Goal: Information Seeking & Learning: Learn about a topic

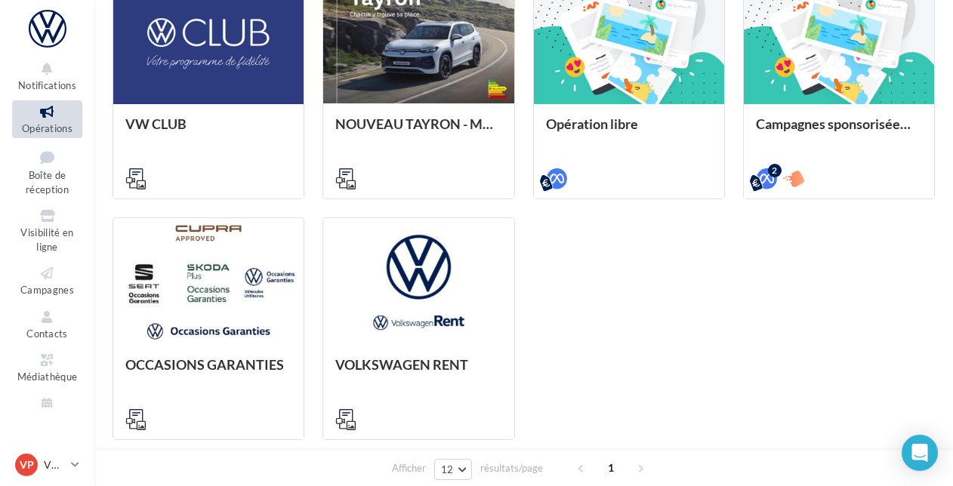
scroll to position [441, 0]
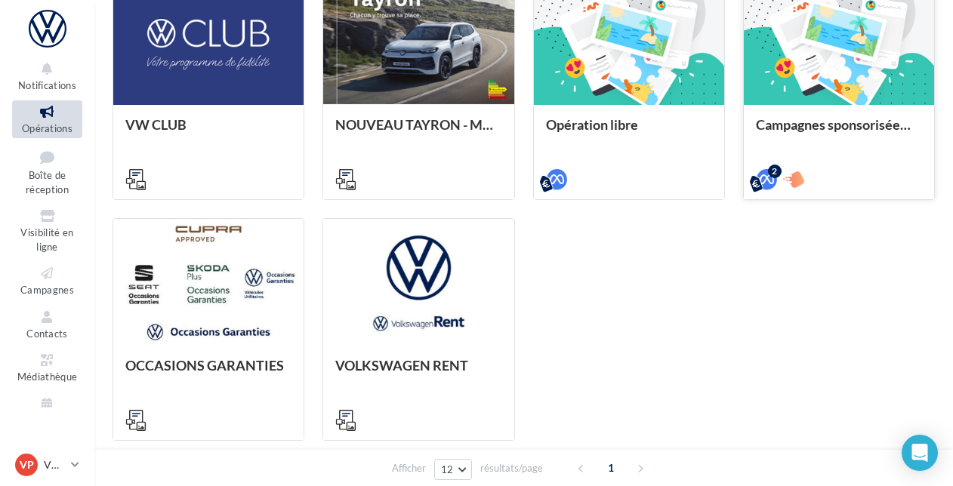
click at [844, 116] on div "Campagnes sponsorisées OPO" at bounding box center [839, 151] width 190 height 93
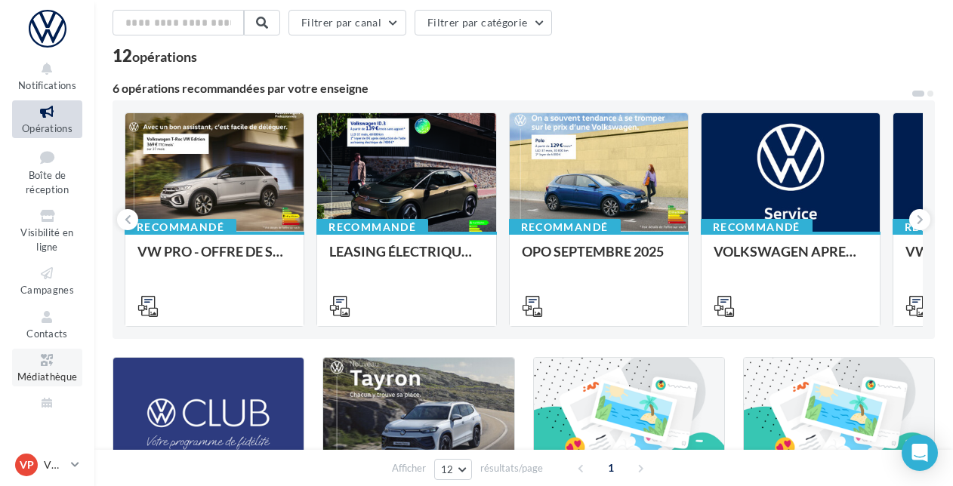
scroll to position [0, 0]
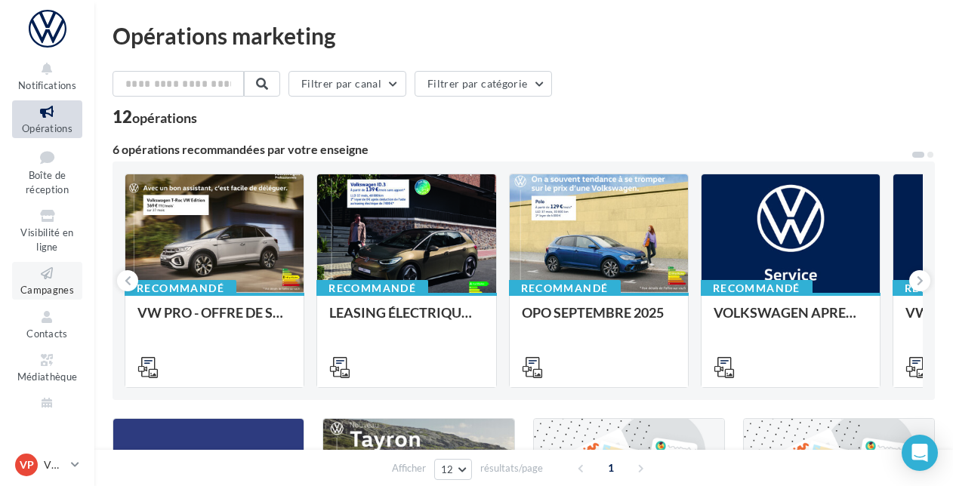
click at [44, 273] on icon at bounding box center [47, 273] width 61 height 17
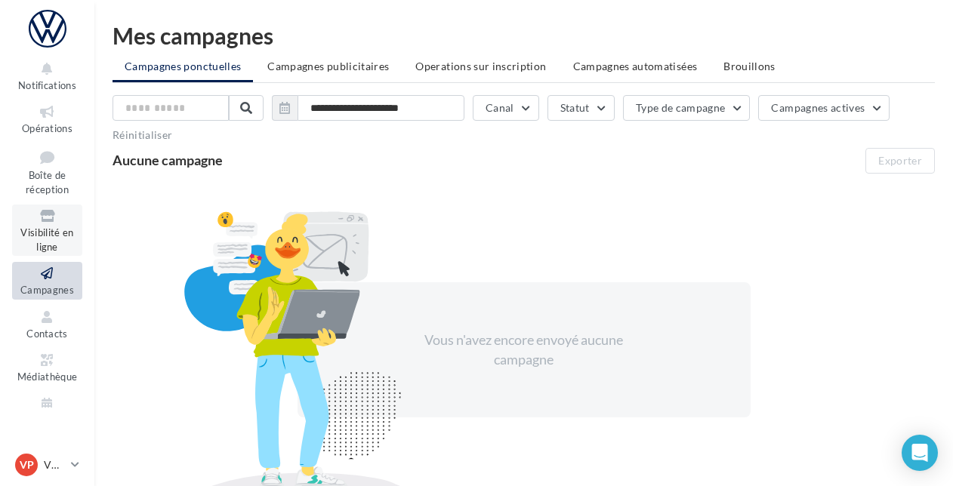
click at [53, 236] on span "Visibilité en ligne" at bounding box center [46, 240] width 53 height 26
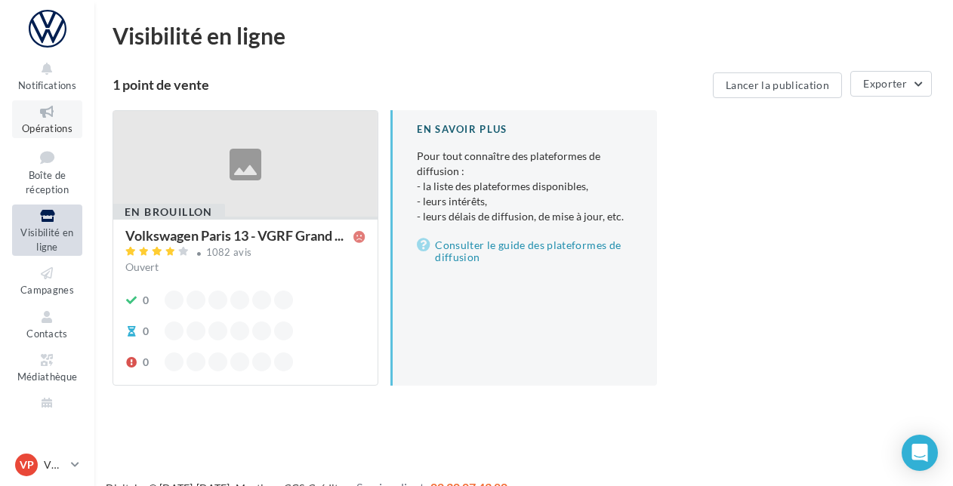
click at [43, 113] on icon at bounding box center [47, 111] width 61 height 17
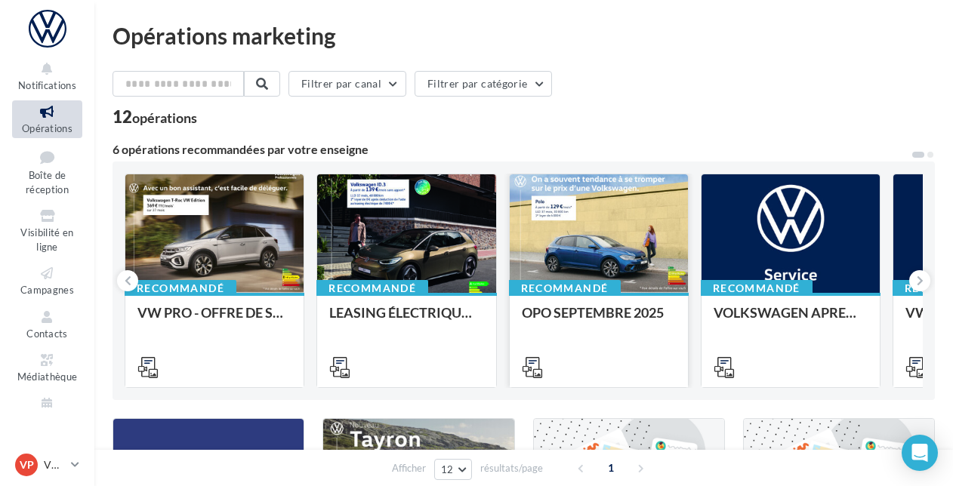
scroll to position [29, 0]
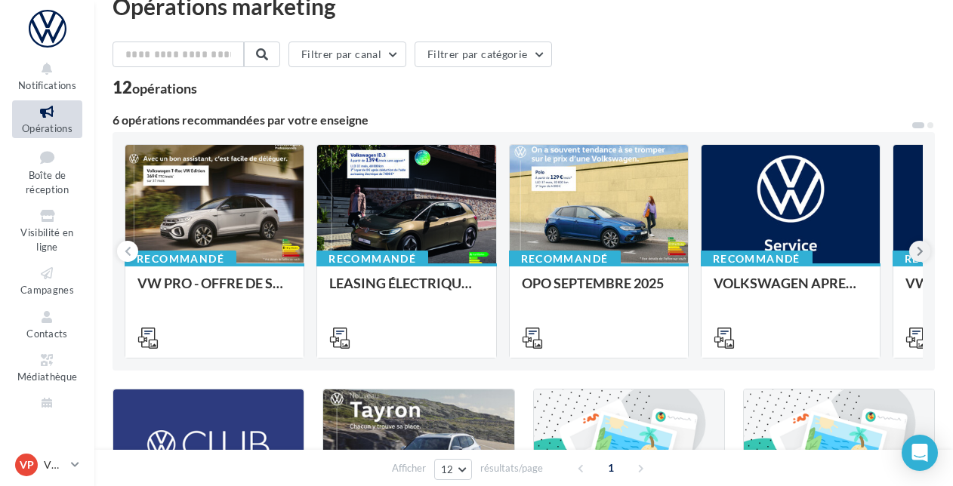
click at [918, 254] on icon at bounding box center [920, 251] width 7 height 15
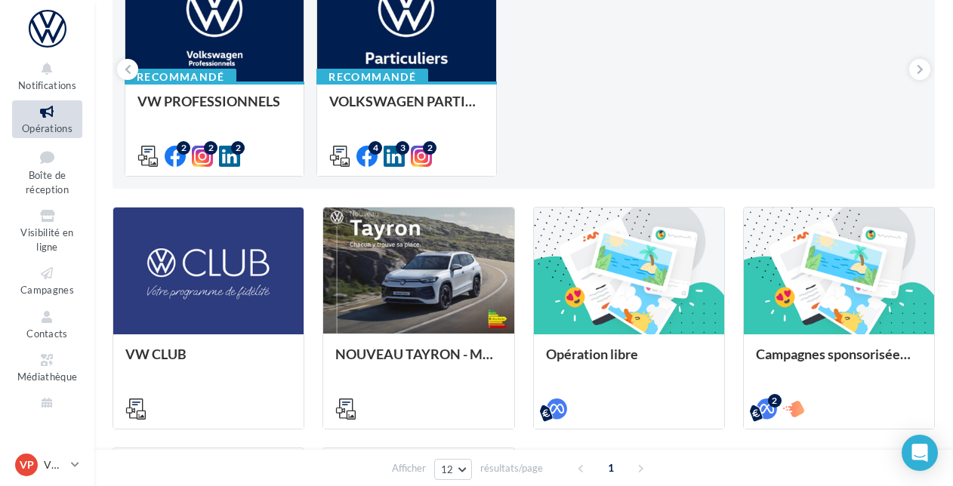
scroll to position [213, 0]
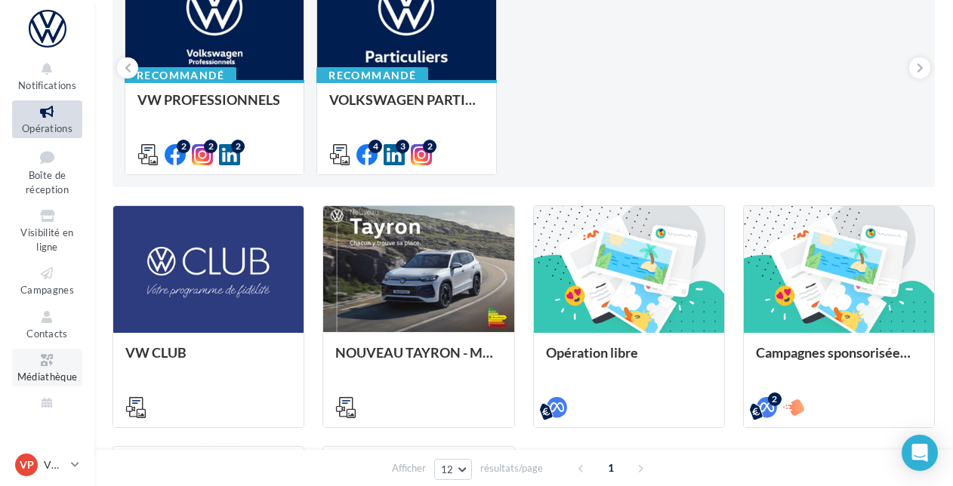
click at [38, 375] on span "Médiathèque" at bounding box center [47, 377] width 60 height 12
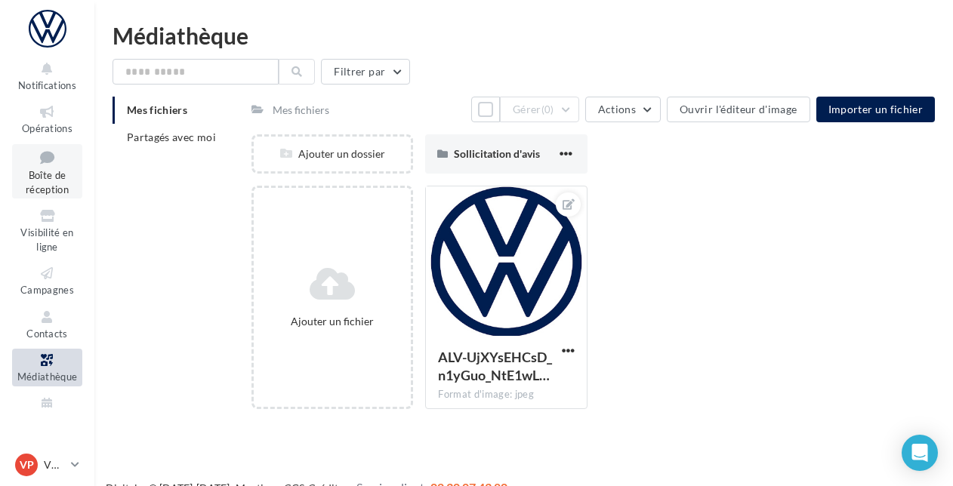
click at [51, 171] on span "Boîte de réception" at bounding box center [47, 182] width 43 height 26
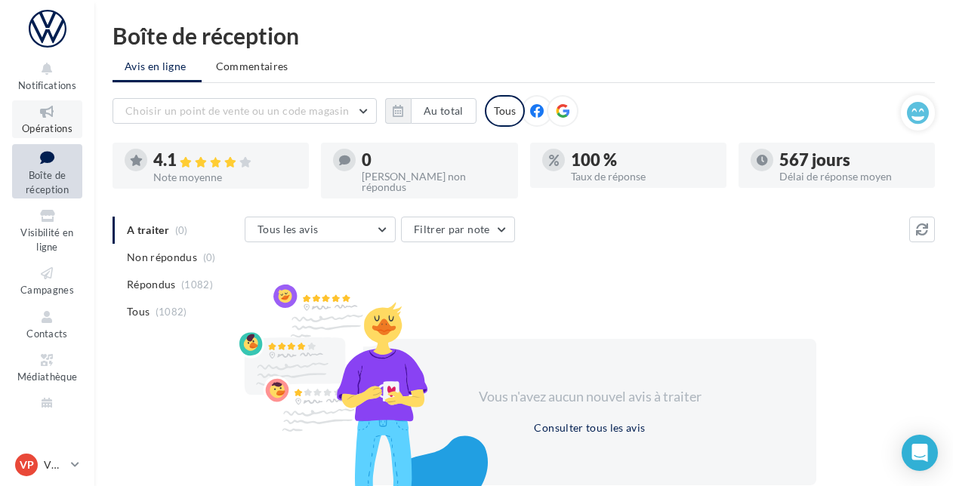
click at [48, 121] on link "Opérations" at bounding box center [47, 118] width 70 height 37
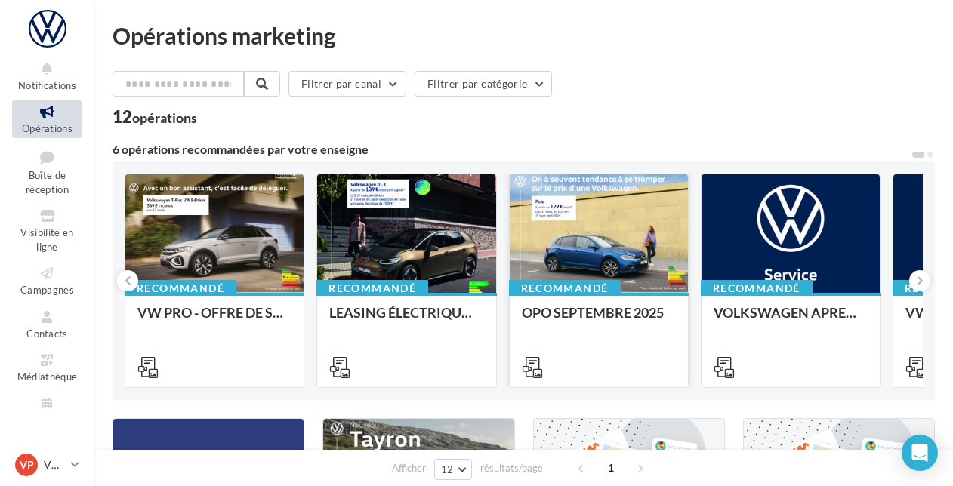
click at [614, 253] on div at bounding box center [599, 234] width 178 height 120
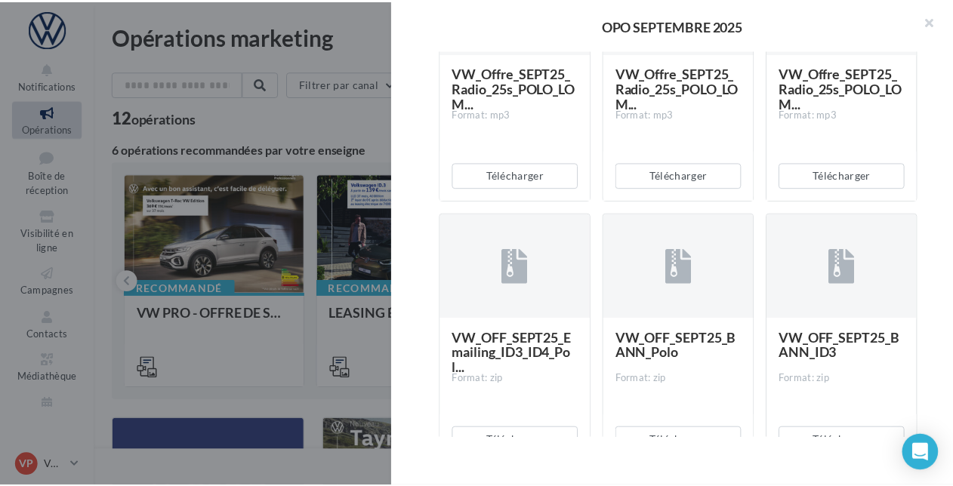
scroll to position [3017, 0]
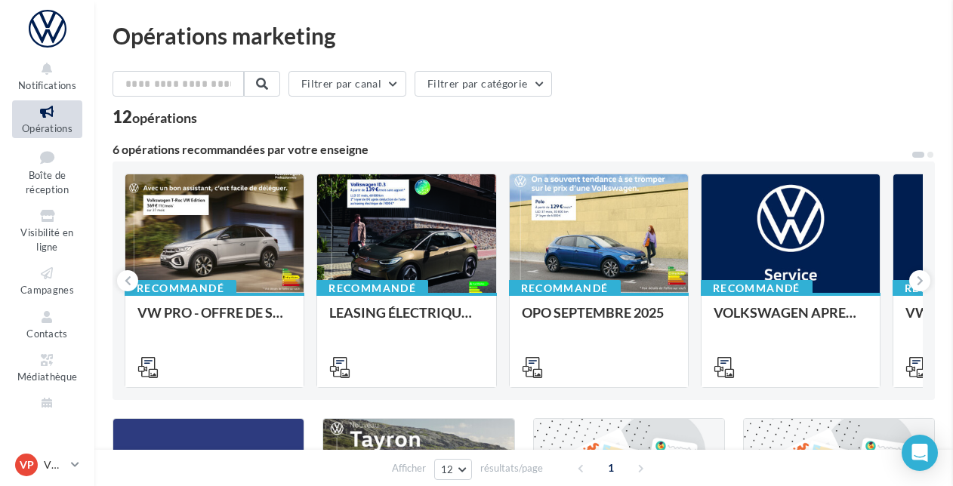
click at [311, 322] on div "Opérations marketing Filtrer par canal Filtrer par catégorie 12 opérations 6 op…" at bounding box center [524, 477] width 823 height 906
click at [210, 84] on input "text" at bounding box center [179, 84] width 133 height 26
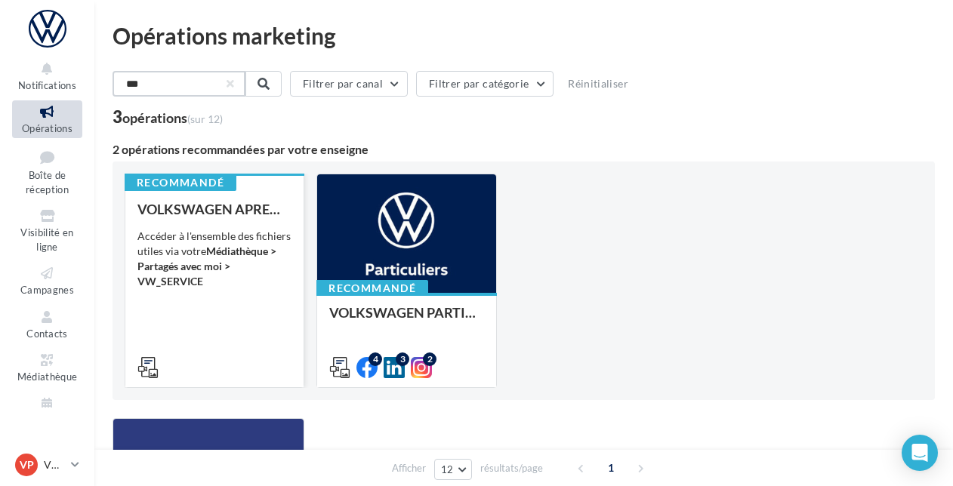
type input "***"
click at [201, 284] on strong "Médiathèque > Partagés avec moi > VW_SERVICE" at bounding box center [206, 266] width 139 height 43
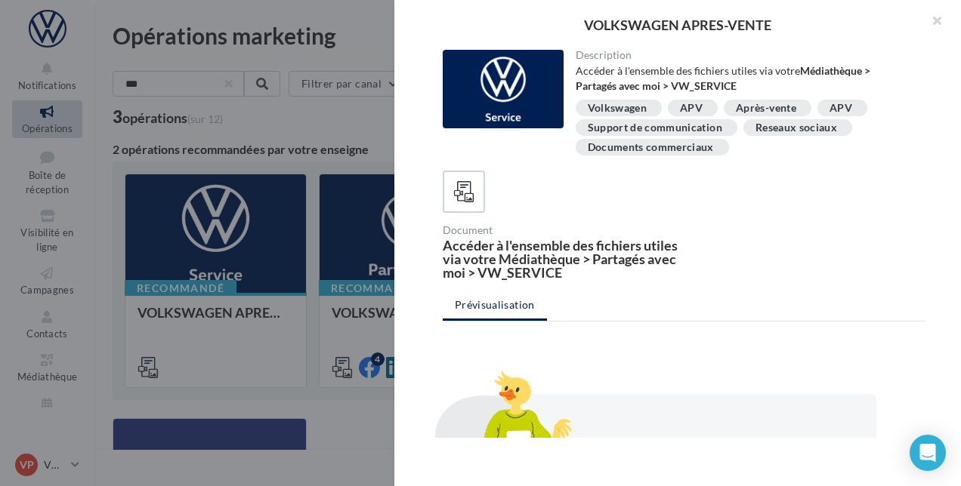
scroll to position [152, 0]
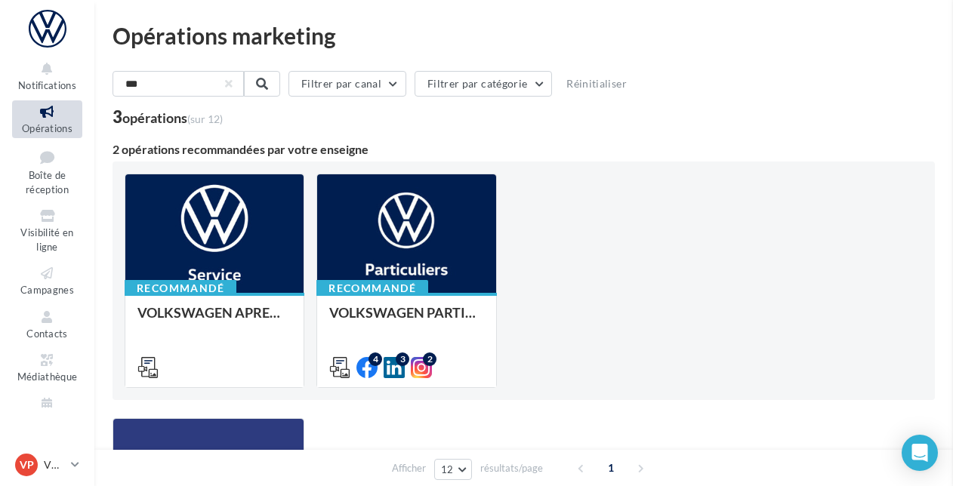
click at [353, 254] on div "Opérations marketing *** Filtrer par canal Filtrer par catégorie Réinitialiser …" at bounding box center [524, 356] width 823 height 665
click at [0, 0] on div "Retrouver les supports pour le VW Particuliers via la "Médiathèque" (en haut à …" at bounding box center [0, 0] width 0 height 0
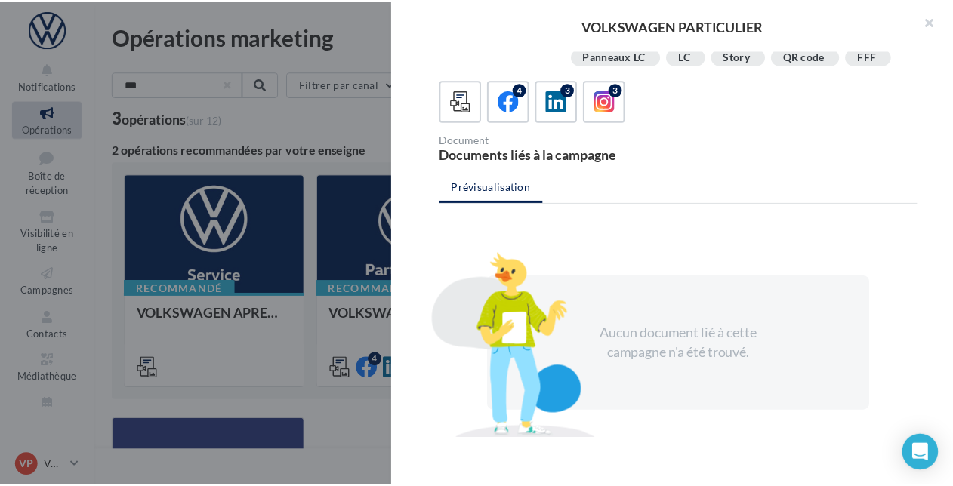
scroll to position [380, 0]
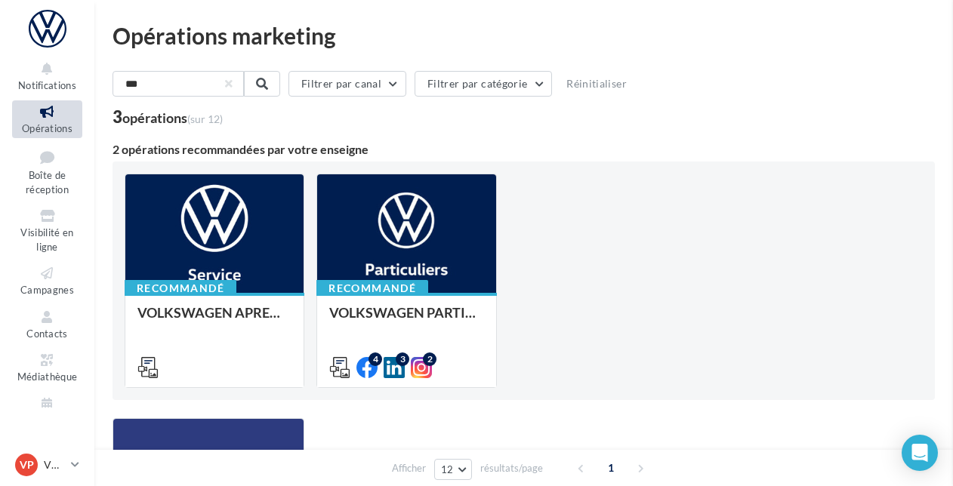
click at [230, 323] on div "Opérations marketing *** Filtrer par canal Filtrer par catégorie Réinitialiser …" at bounding box center [524, 356] width 823 height 665
click at [54, 287] on span "Campagnes" at bounding box center [47, 290] width 54 height 12
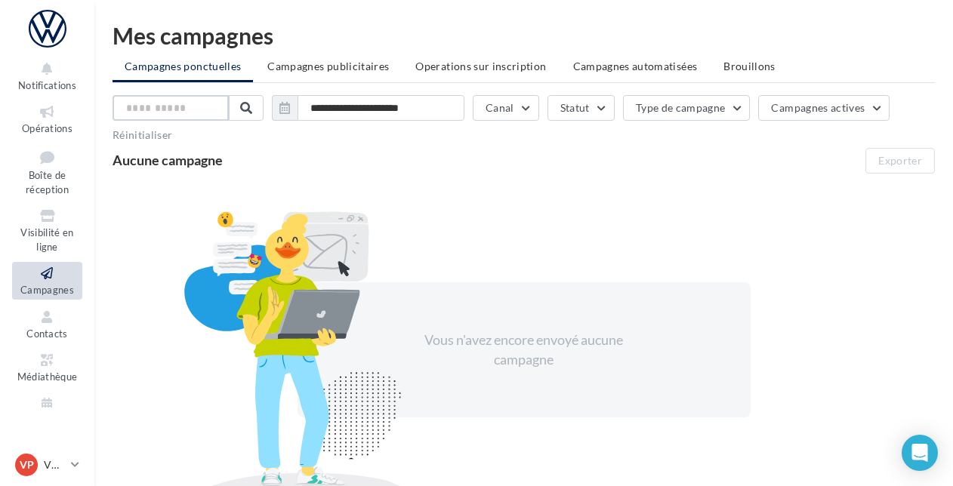
click at [193, 110] on input "text" at bounding box center [171, 108] width 116 height 26
type input "***"
click at [870, 113] on button "Campagnes actives" at bounding box center [823, 108] width 131 height 26
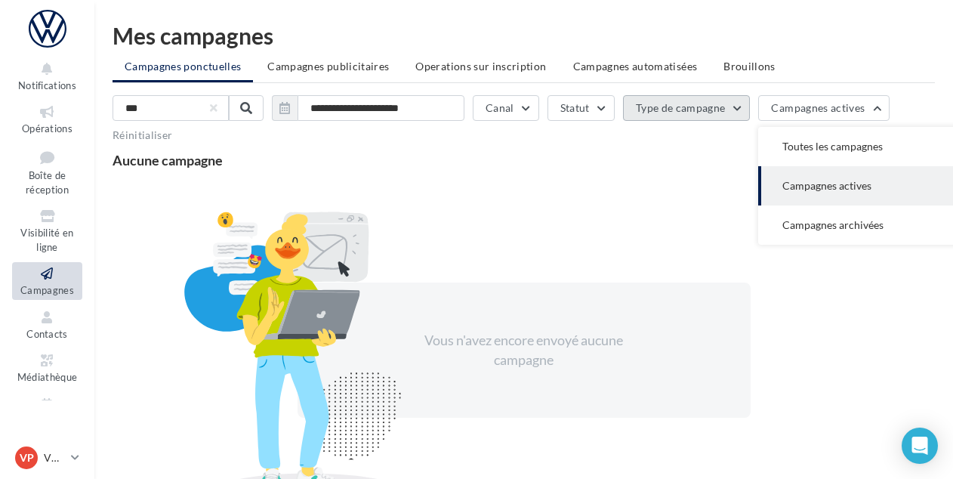
click at [736, 100] on button "Type de campagne" at bounding box center [687, 108] width 128 height 26
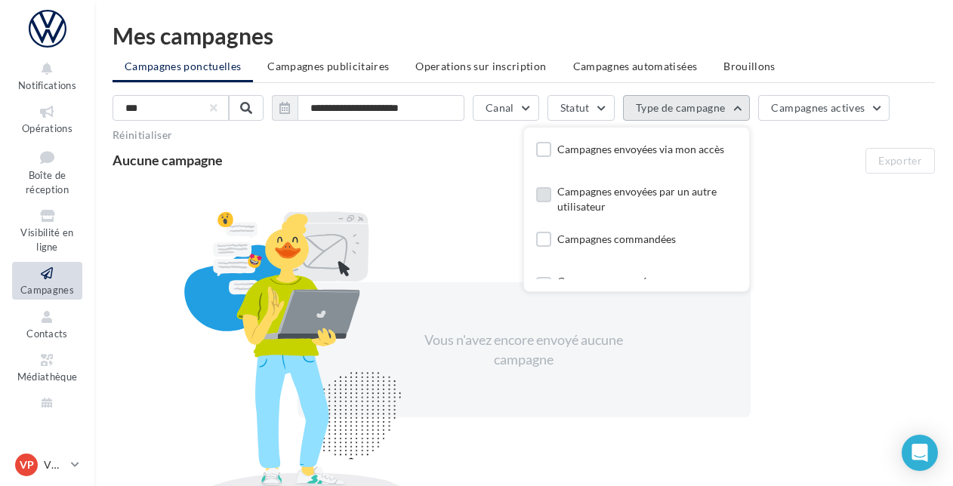
scroll to position [30, 0]
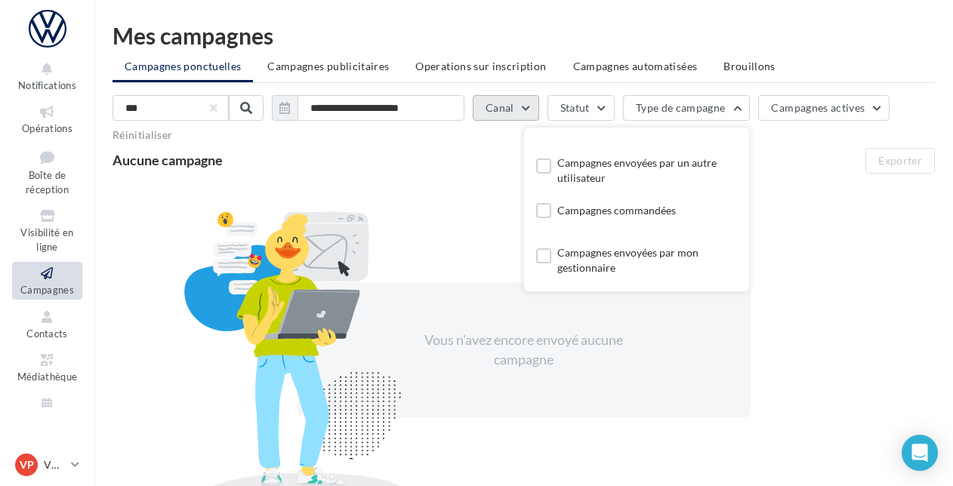
click at [528, 102] on button "Canal" at bounding box center [506, 108] width 66 height 26
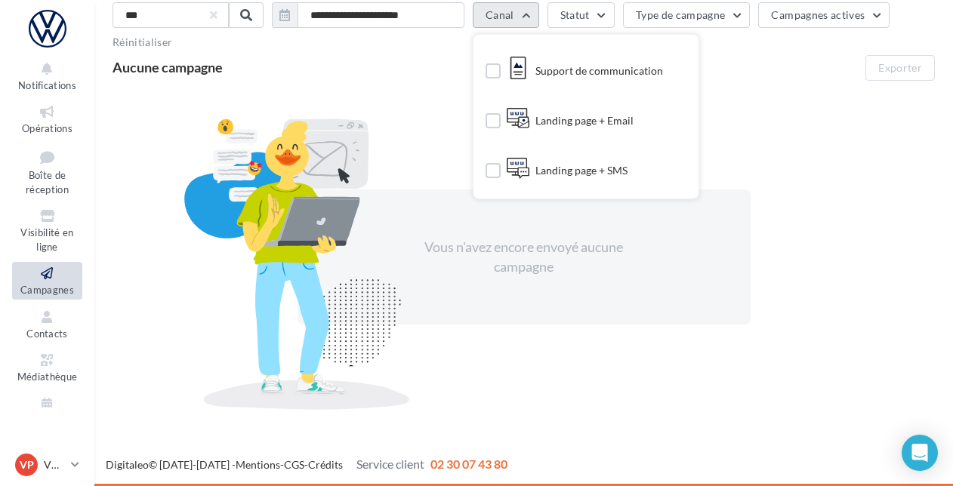
scroll to position [0, 0]
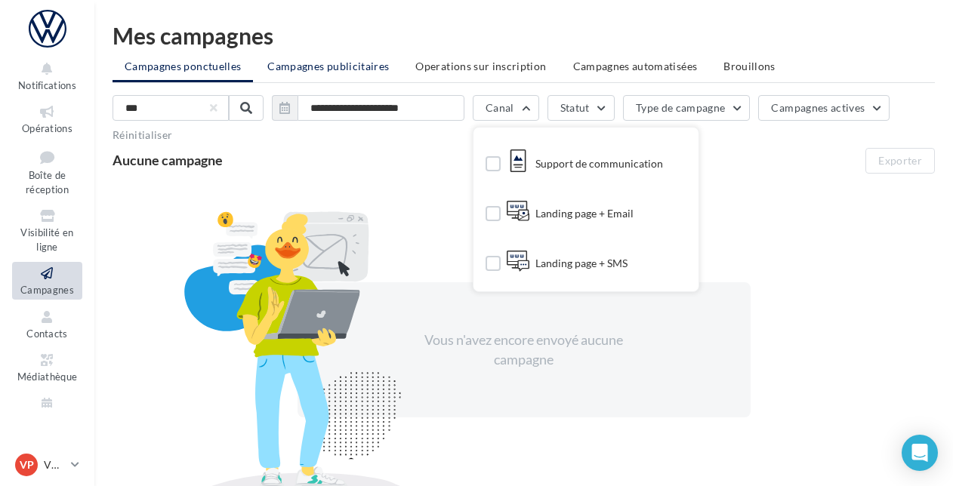
click at [331, 64] on span "Campagnes publicitaires" at bounding box center [328, 66] width 122 height 13
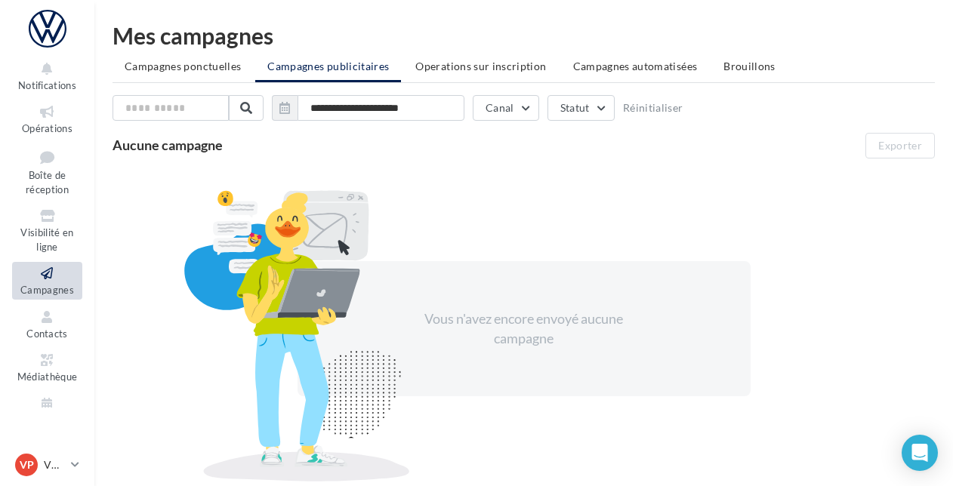
scroll to position [72, 0]
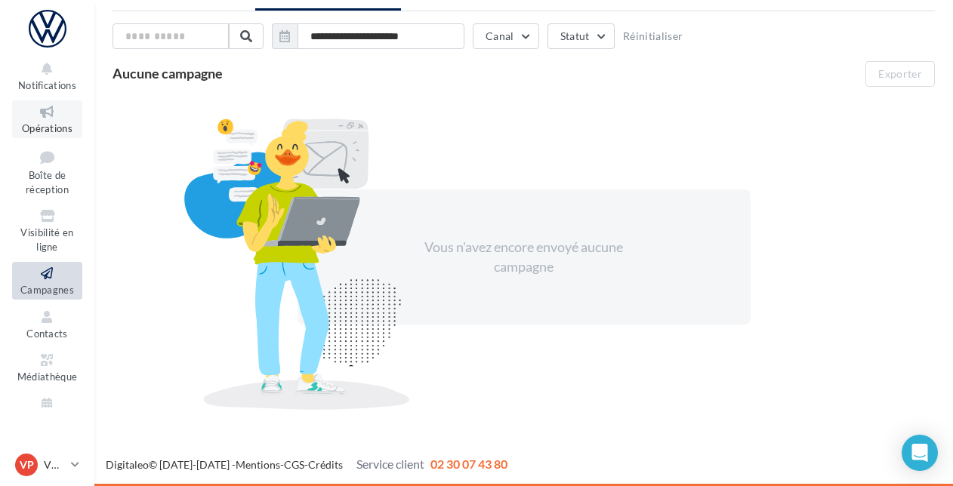
click at [39, 123] on span "Opérations" at bounding box center [47, 128] width 51 height 12
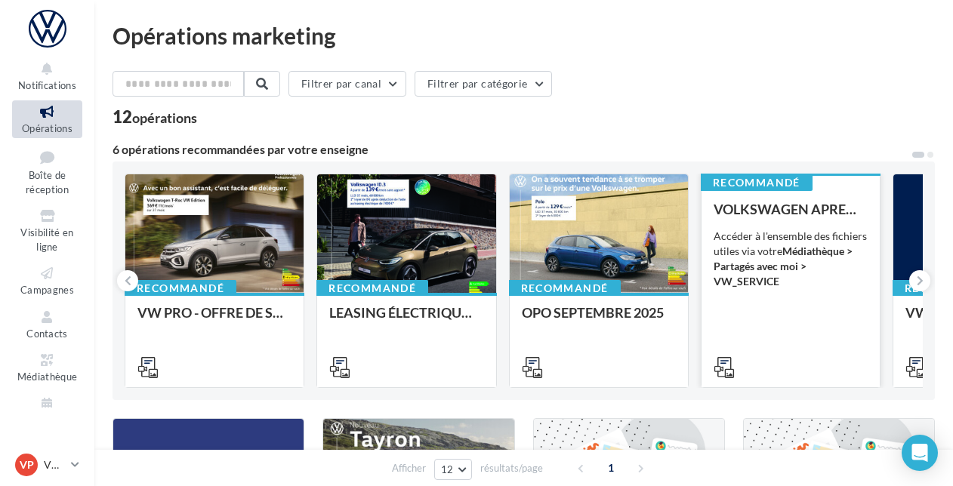
click at [746, 242] on div "Accéder à l'ensemble des fichiers utiles via votre Médiathèque > Partagés avec …" at bounding box center [791, 259] width 154 height 60
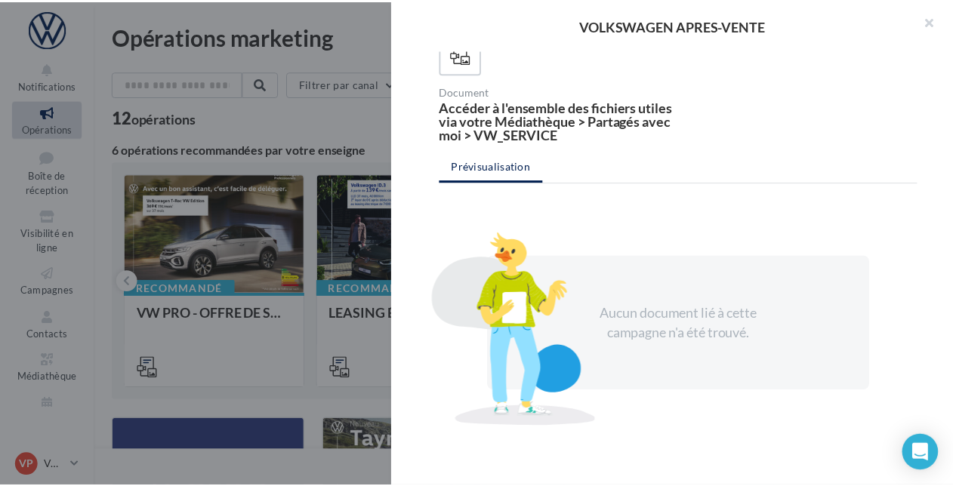
scroll to position [152, 0]
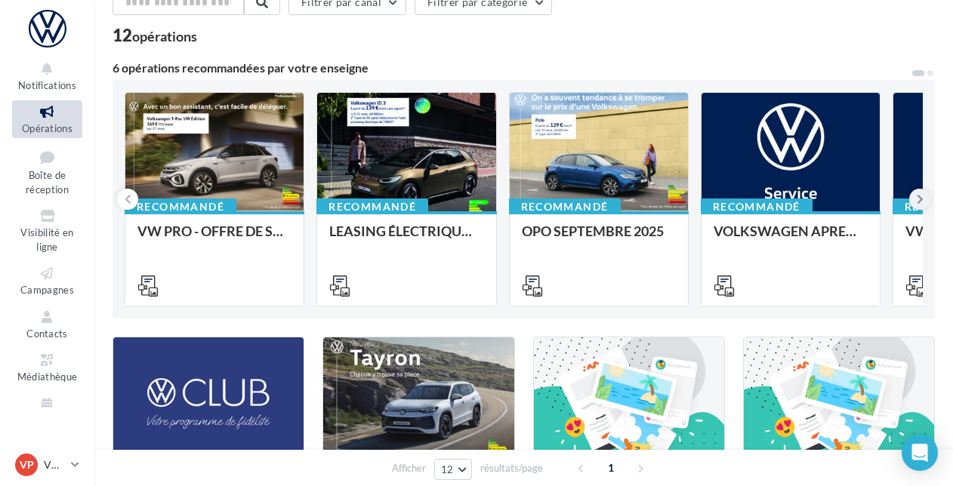
scroll to position [85, 0]
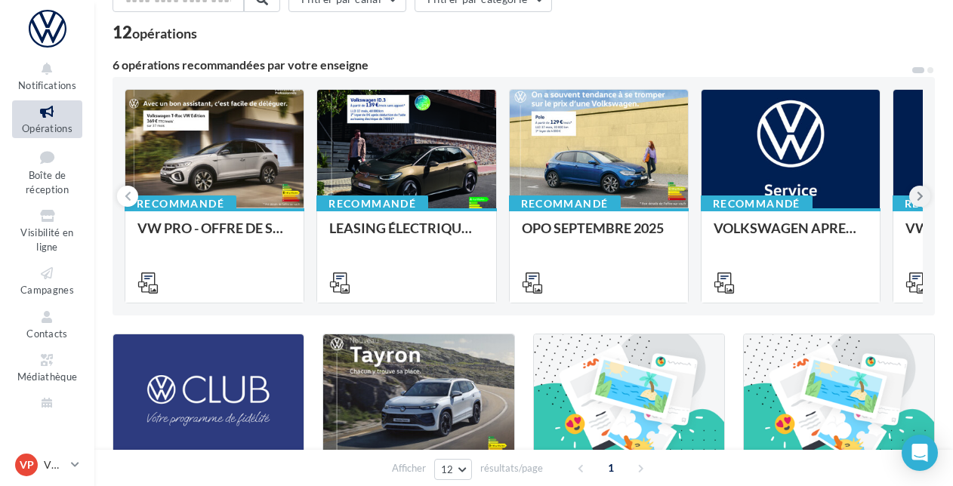
click at [918, 192] on icon at bounding box center [920, 196] width 7 height 15
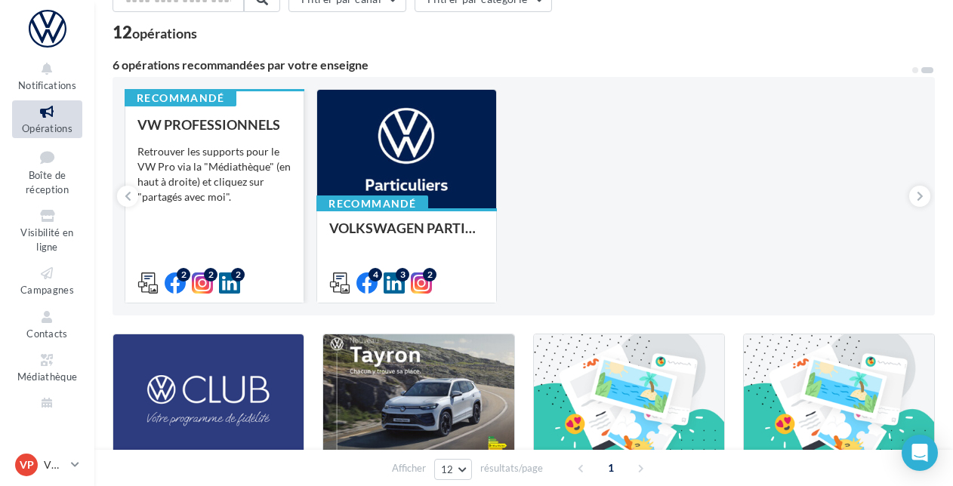
click at [263, 248] on div "VW PROFESSIONNELS Retrouver les supports pour le VW Pro via la "Médiathèque" (e…" at bounding box center [214, 203] width 154 height 172
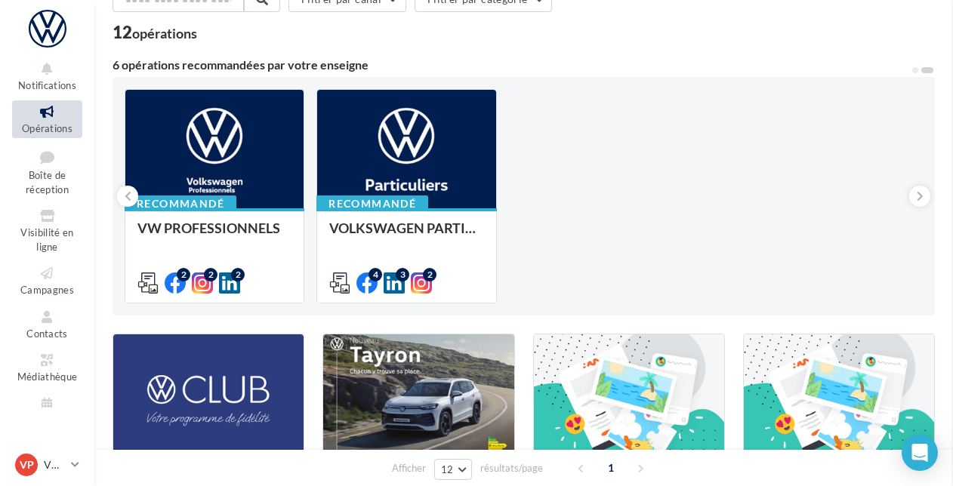
click at [376, 175] on div "Opérations marketing Filtrer par canal Filtrer par catégorie 12 opérations 6 op…" at bounding box center [524, 393] width 823 height 906
click at [0, 0] on div "Retrouver les supports pour le VW Particuliers via la "Médiathèque" (en haut à …" at bounding box center [0, 0] width 0 height 0
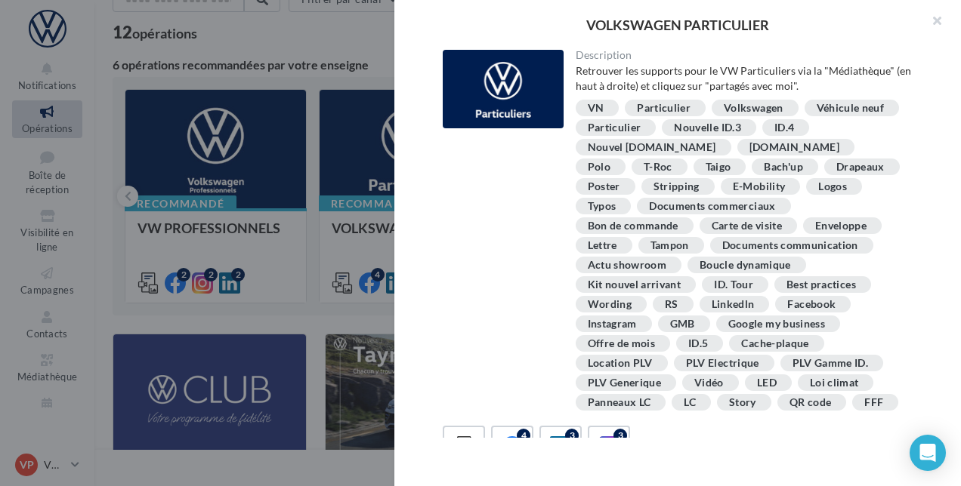
click at [792, 358] on div "PLV Gamme ID." at bounding box center [830, 363] width 76 height 11
click at [792, 362] on div "PLV Gamme ID." at bounding box center [830, 363] width 76 height 11
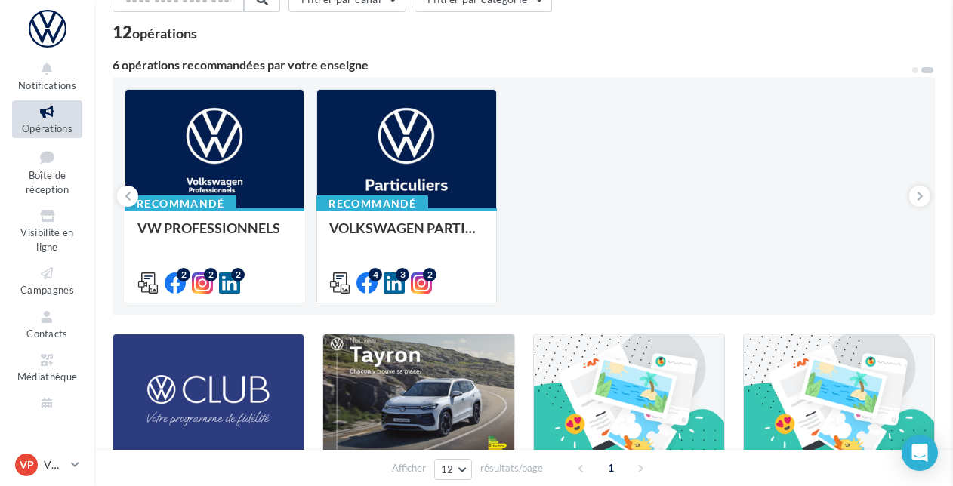
click at [341, 227] on div "Opérations marketing Filtrer par canal Filtrer par catégorie 12 opérations 6 op…" at bounding box center [524, 393] width 823 height 906
